Goal: Information Seeking & Learning: Learn about a topic

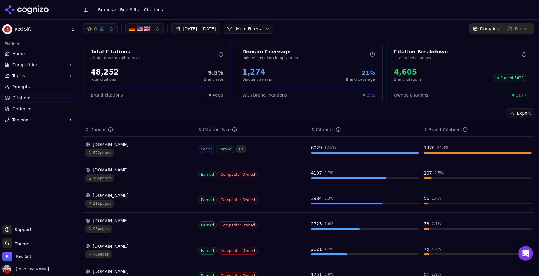
click at [11, 54] on link "Home" at bounding box center [38, 54] width 73 height 10
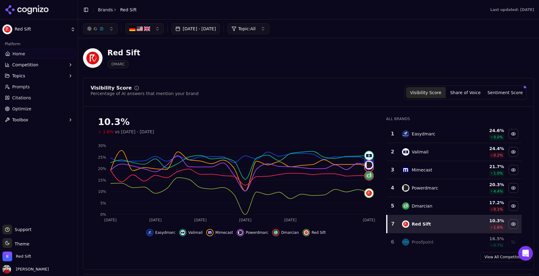
click at [43, 73] on button "Topics" at bounding box center [38, 76] width 73 height 10
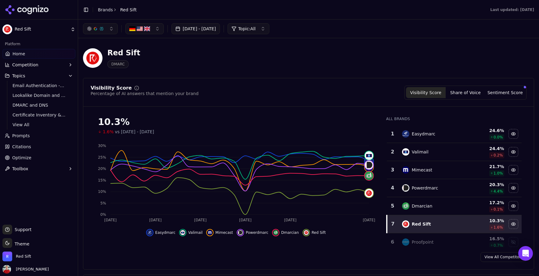
click at [18, 74] on span "Topics" at bounding box center [18, 76] width 13 height 6
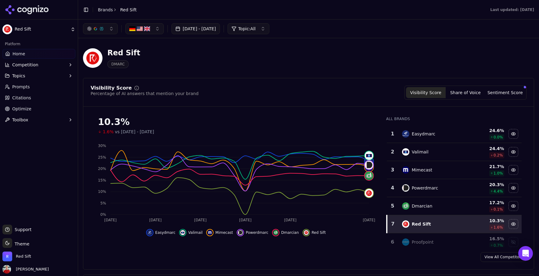
click at [18, 74] on span "Topics" at bounding box center [18, 76] width 13 height 6
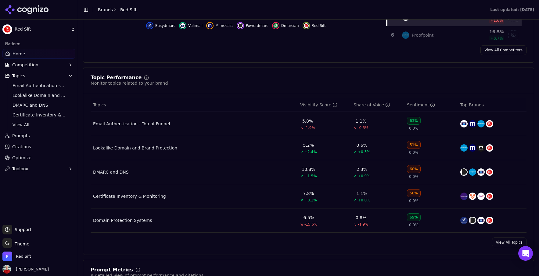
scroll to position [209, 0]
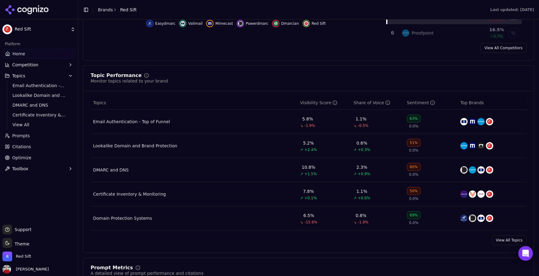
click at [504, 243] on link "View All Topics" at bounding box center [509, 240] width 34 height 10
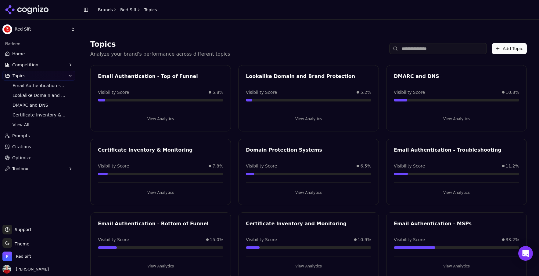
click at [449, 192] on button "View Analytics" at bounding box center [456, 192] width 125 height 10
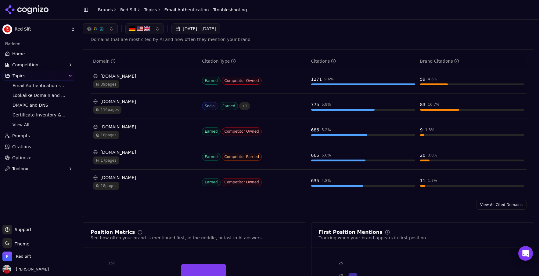
scroll to position [407, 0]
click at [501, 207] on link "View All Cited Domains" at bounding box center [501, 205] width 50 height 10
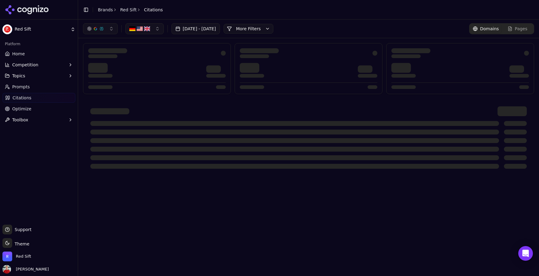
click at [131, 10] on link "Red Sift" at bounding box center [128, 10] width 16 height 6
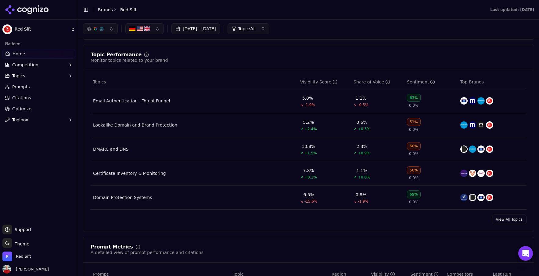
scroll to position [206, 0]
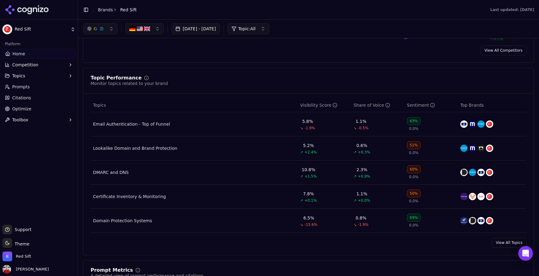
click at [58, 74] on button "Topics" at bounding box center [38, 76] width 73 height 10
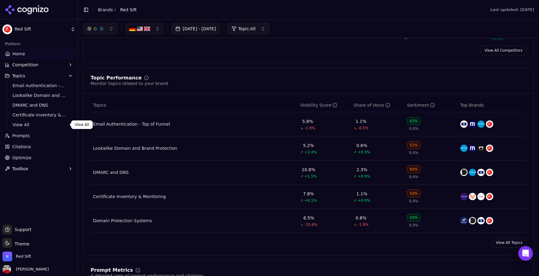
click at [23, 123] on span "View All" at bounding box center [39, 124] width 53 height 6
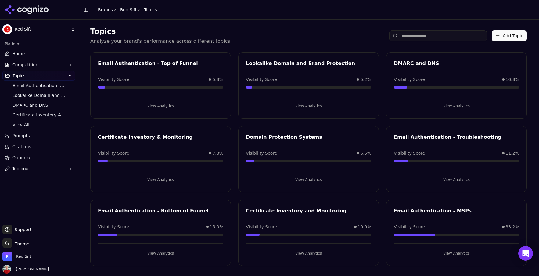
scroll to position [15, 0]
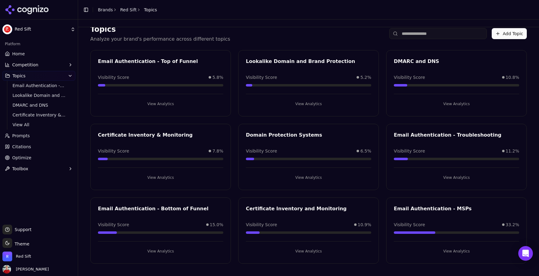
click at [160, 249] on button "View Analytics" at bounding box center [160, 251] width 125 height 10
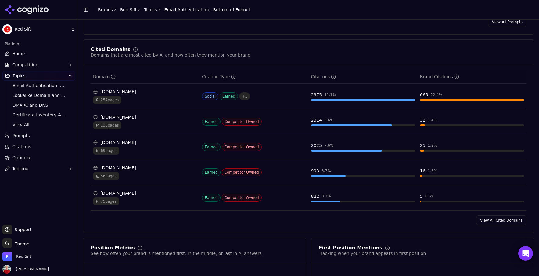
scroll to position [397, 0]
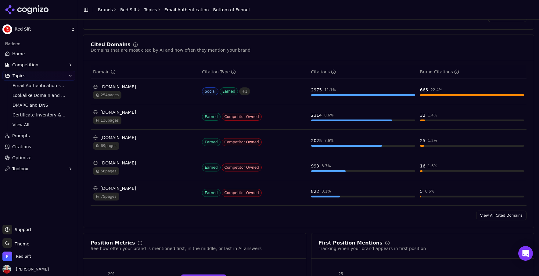
click at [489, 216] on link "View All Cited Domains" at bounding box center [501, 215] width 50 height 10
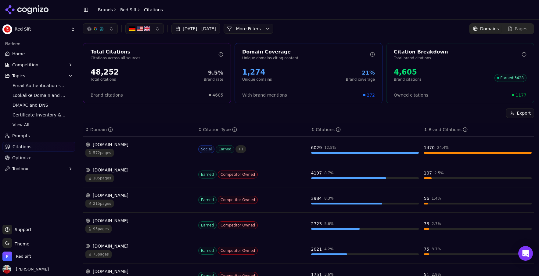
click at [270, 32] on button "More Filters" at bounding box center [249, 29] width 50 height 10
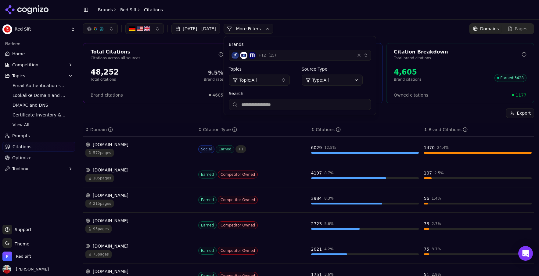
click at [290, 82] on button "Topic: All" at bounding box center [259, 79] width 61 height 11
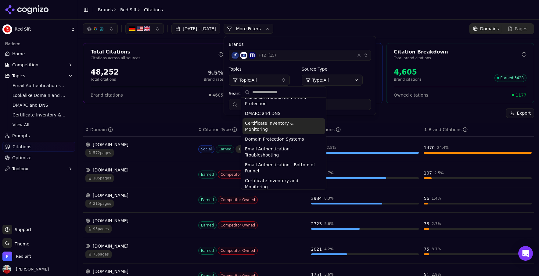
scroll to position [39, 0]
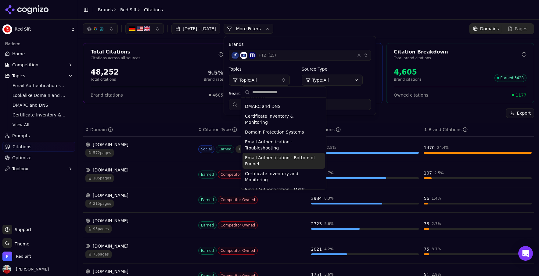
click at [272, 154] on span "Email Authentication - Bottom of Funnel" at bounding box center [280, 160] width 70 height 12
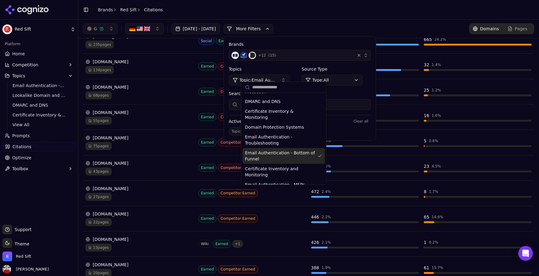
scroll to position [86, 0]
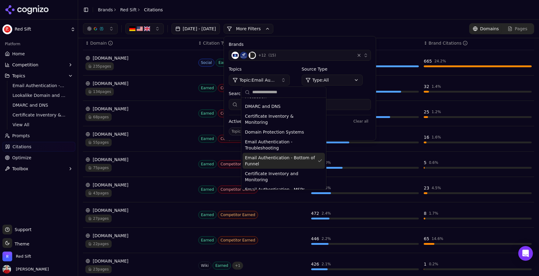
click at [335, 31] on div "Aug 04, 2025 - Sep 03, 2025 More More Filters Brands + 12 ( 15 ) Topics Topic: …" at bounding box center [308, 28] width 451 height 11
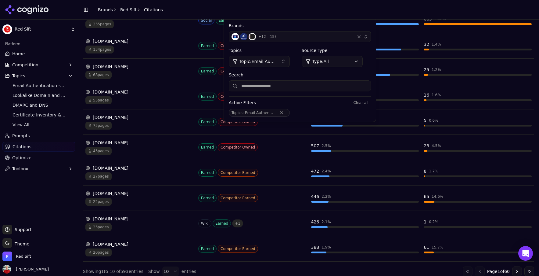
scroll to position [134, 0]
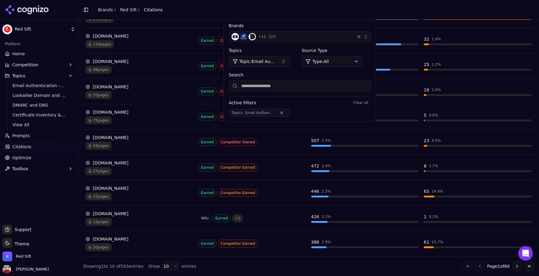
click at [518, 267] on button "Go to next page" at bounding box center [517, 266] width 10 height 10
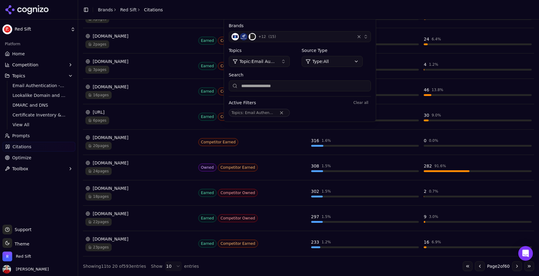
click at [361, 13] on header "Toggle Sidebar Brands Red Sift Citations" at bounding box center [308, 10] width 461 height 20
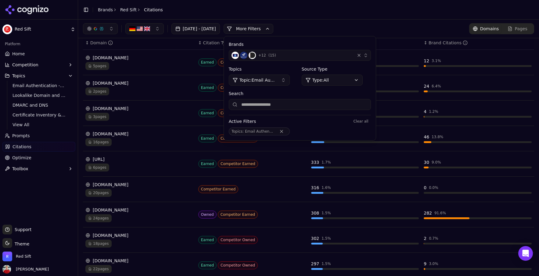
scroll to position [87, 0]
click at [276, 81] on span "Topic: Email Authentication - Bottom of Funnel" at bounding box center [258, 80] width 37 height 6
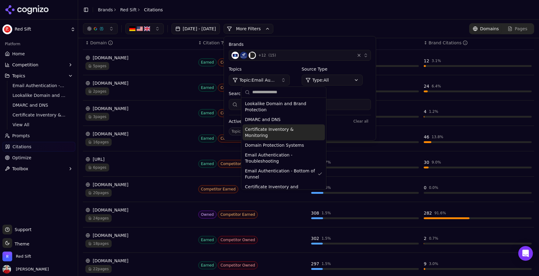
scroll to position [33, 0]
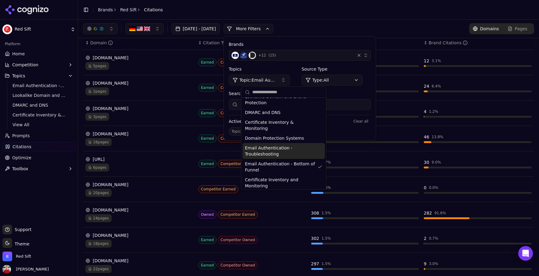
click at [268, 145] on span "Email Authentication - Troubleshooting" at bounding box center [280, 151] width 70 height 12
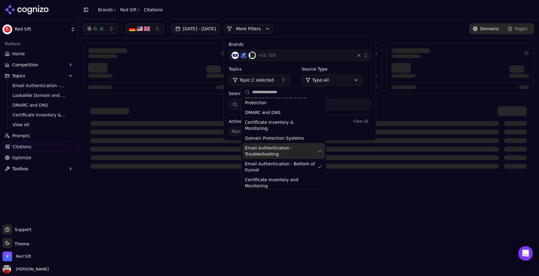
scroll to position [0, 0]
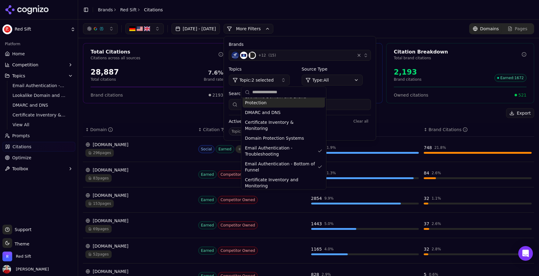
click at [328, 25] on div "Aug 04, 2025 - Sep 03, 2025 More More Filters Brands + 12 ( 15 ) Topics Topic: …" at bounding box center [308, 28] width 451 height 11
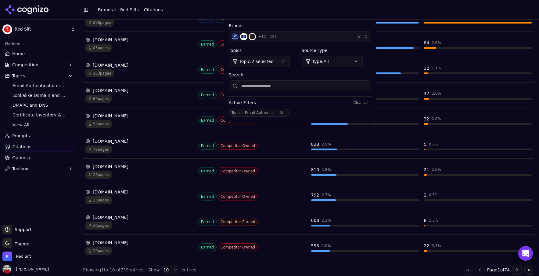
scroll to position [134, 0]
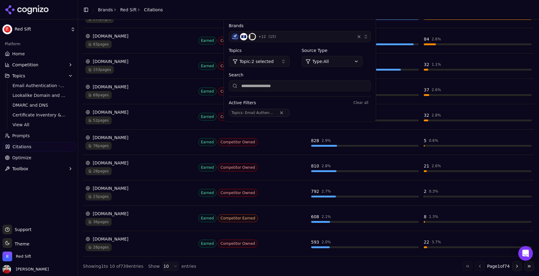
click at [516, 265] on button "Go to next page" at bounding box center [517, 266] width 10 height 10
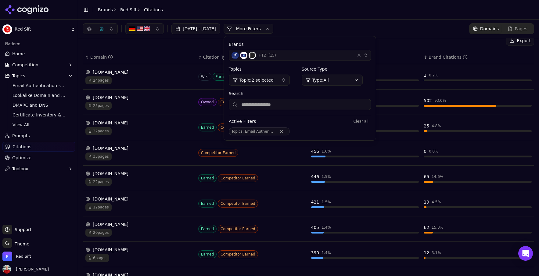
scroll to position [69, 0]
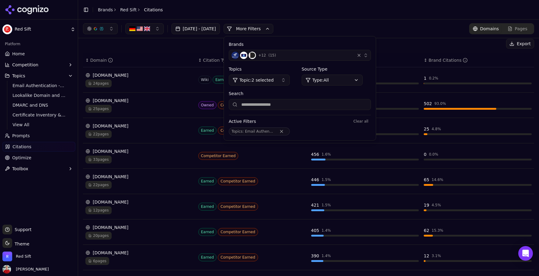
click at [370, 24] on div "Aug 04, 2025 - Sep 03, 2025 More More Filters Brands + 12 ( 15 ) Topics Topic: …" at bounding box center [308, 28] width 451 height 11
click at [340, 14] on header "Toggle Sidebar Brands Red Sift Citations" at bounding box center [308, 10] width 461 height 20
click at [273, 29] on button "More Filters" at bounding box center [249, 29] width 50 height 10
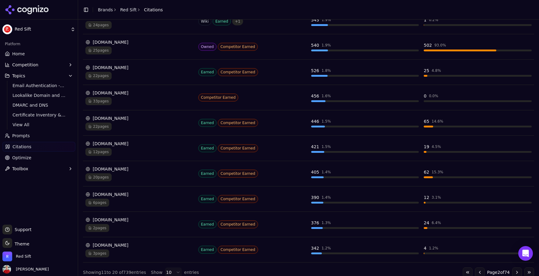
scroll to position [134, 0]
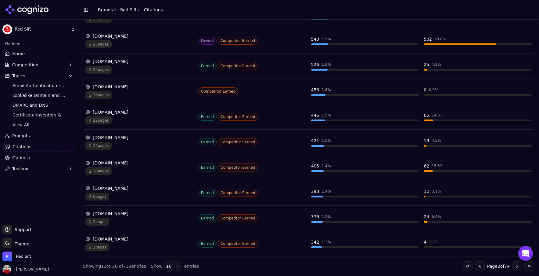
click at [477, 267] on button "Go to previous page" at bounding box center [480, 266] width 10 height 10
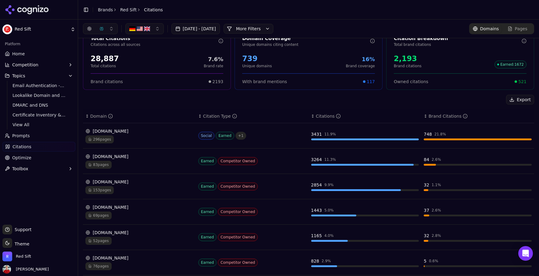
scroll to position [0, 0]
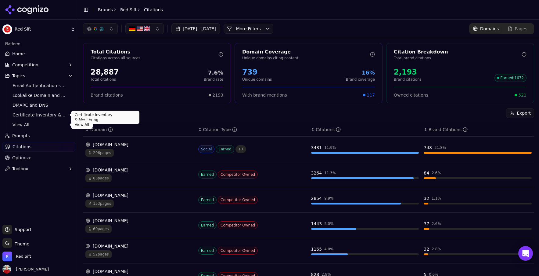
click at [27, 121] on span "View All" at bounding box center [39, 124] width 53 height 6
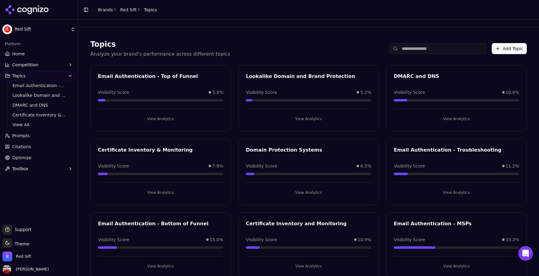
click at [453, 189] on button "View Analytics" at bounding box center [456, 192] width 125 height 10
